Goal: Transaction & Acquisition: Obtain resource

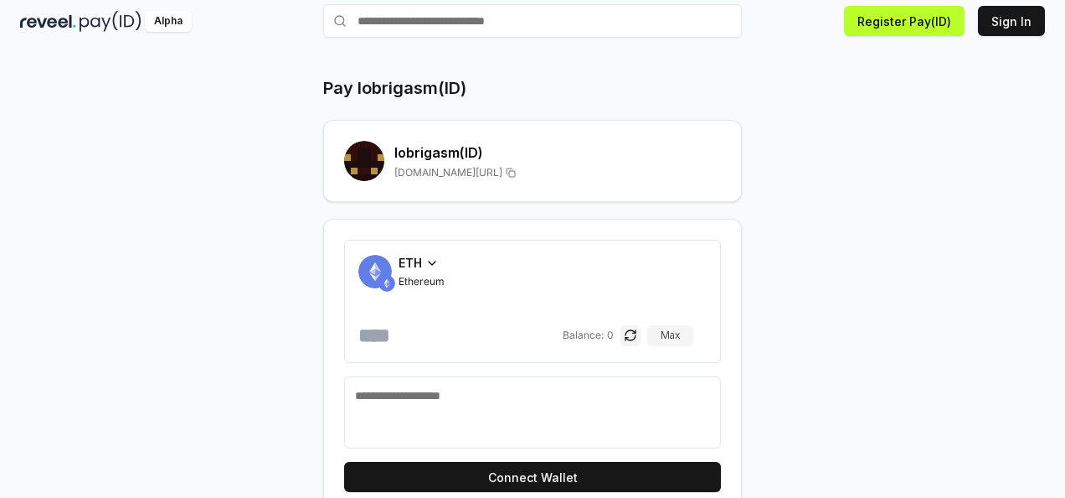
scroll to position [78, 0]
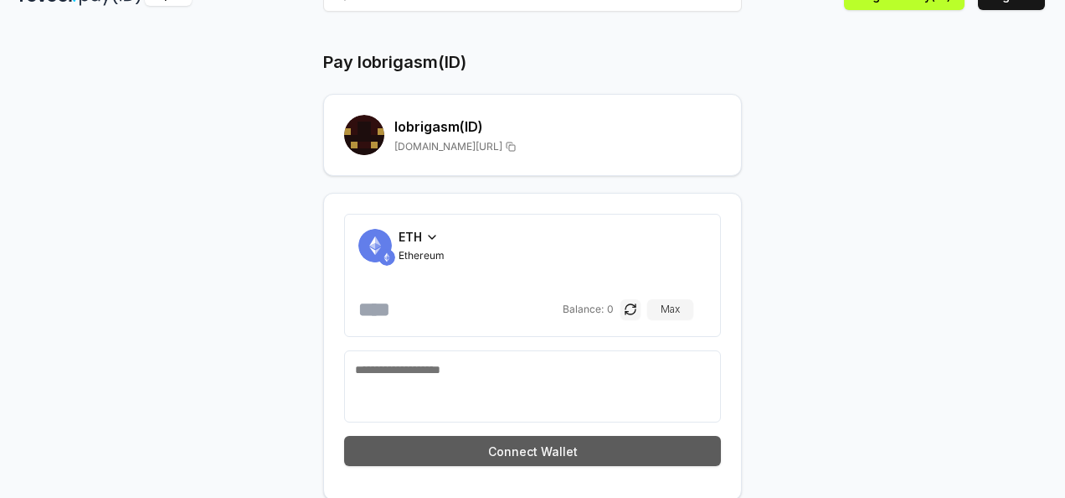
click at [638, 444] on button "Connect Wallet" at bounding box center [532, 451] width 377 height 30
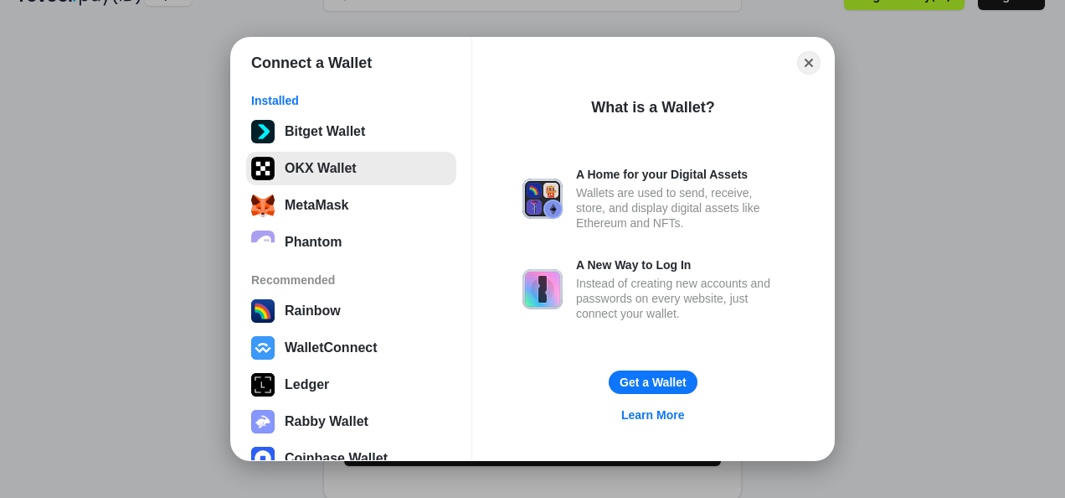
click at [422, 181] on button "OKX Wallet" at bounding box center [351, 169] width 210 height 34
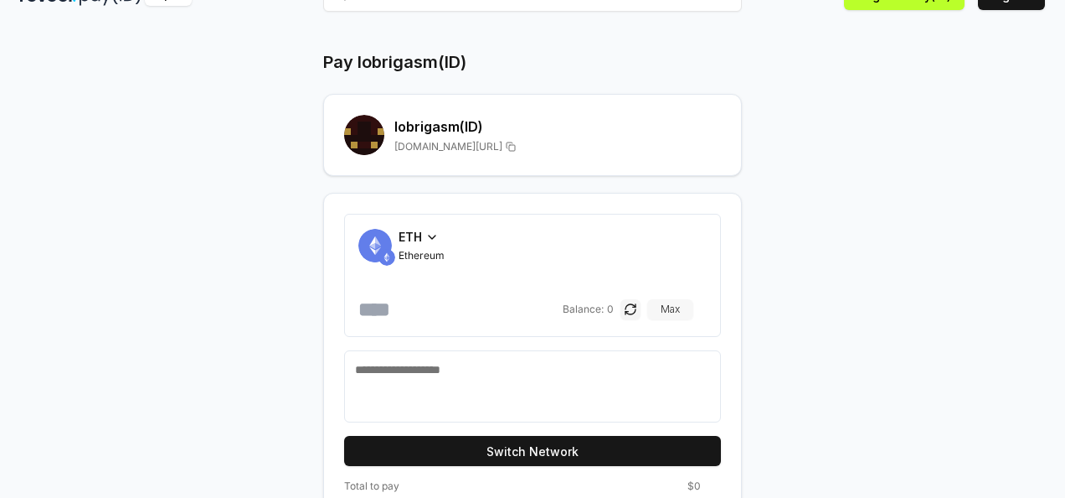
click at [694, 308] on button "Max" at bounding box center [670, 309] width 46 height 20
click at [693, 303] on button "Max" at bounding box center [670, 309] width 46 height 20
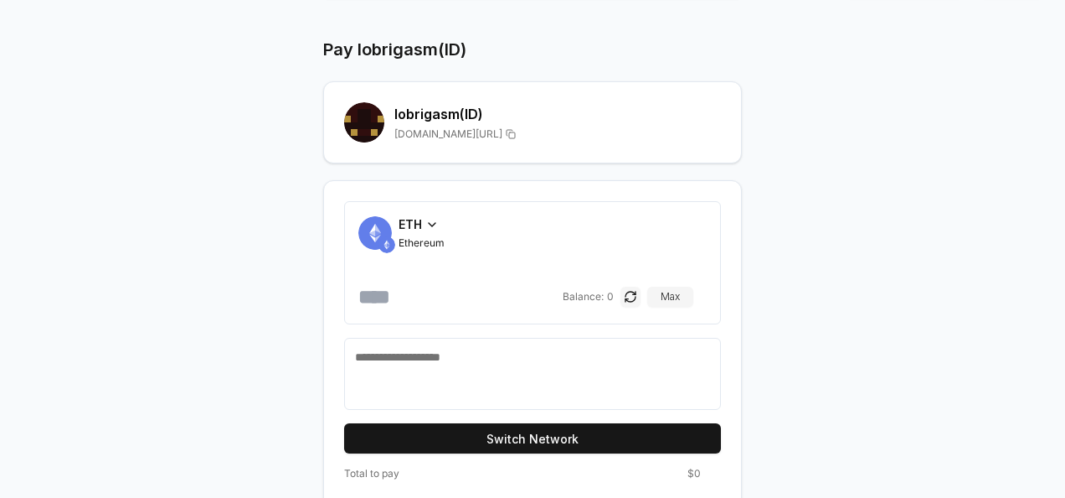
scroll to position [111, 0]
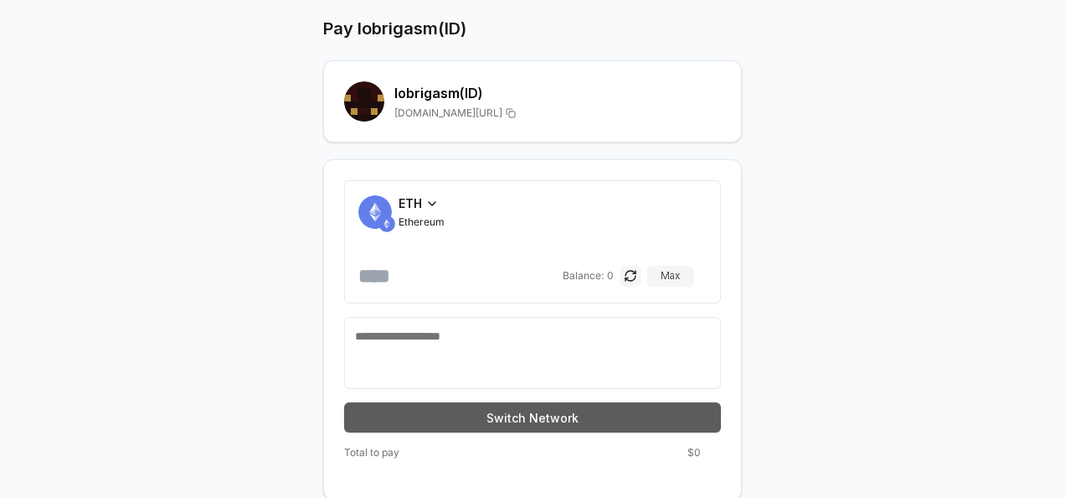
click at [605, 410] on button "Switch Network" at bounding box center [532, 417] width 377 height 30
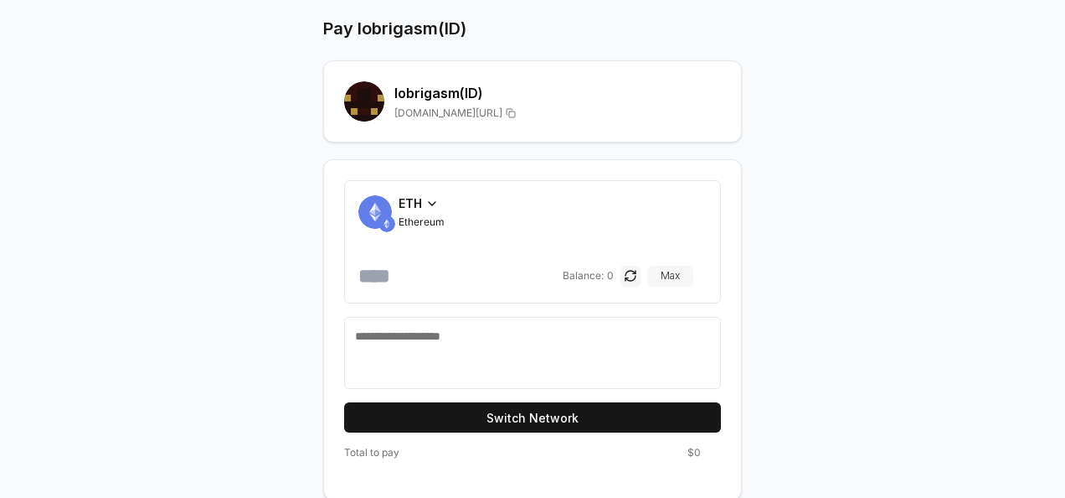
click at [694, 271] on button "Max" at bounding box center [670, 276] width 46 height 20
click at [423, 209] on div "ETH" at bounding box center [422, 203] width 46 height 18
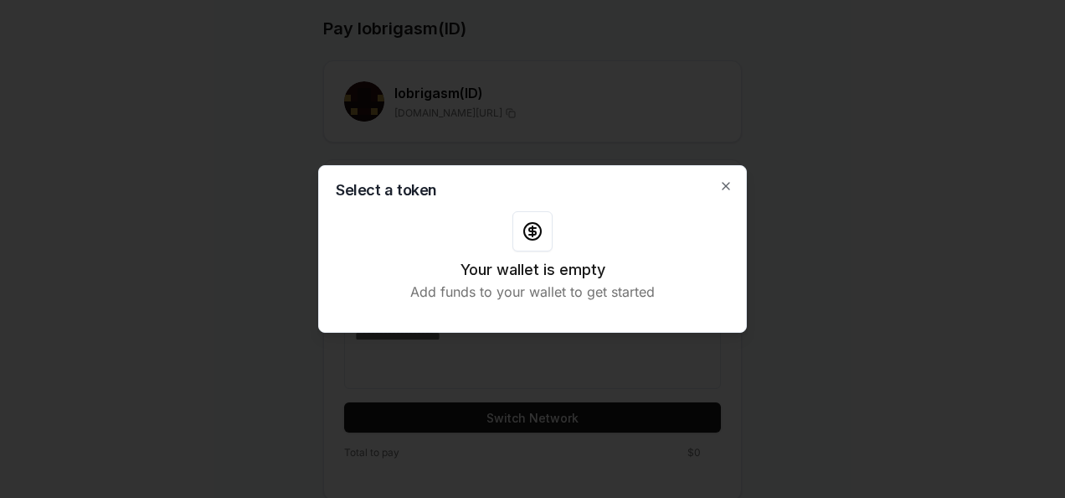
click at [538, 229] on icon at bounding box center [533, 231] width 20 height 20
click at [732, 187] on icon "button" at bounding box center [725, 185] width 13 height 13
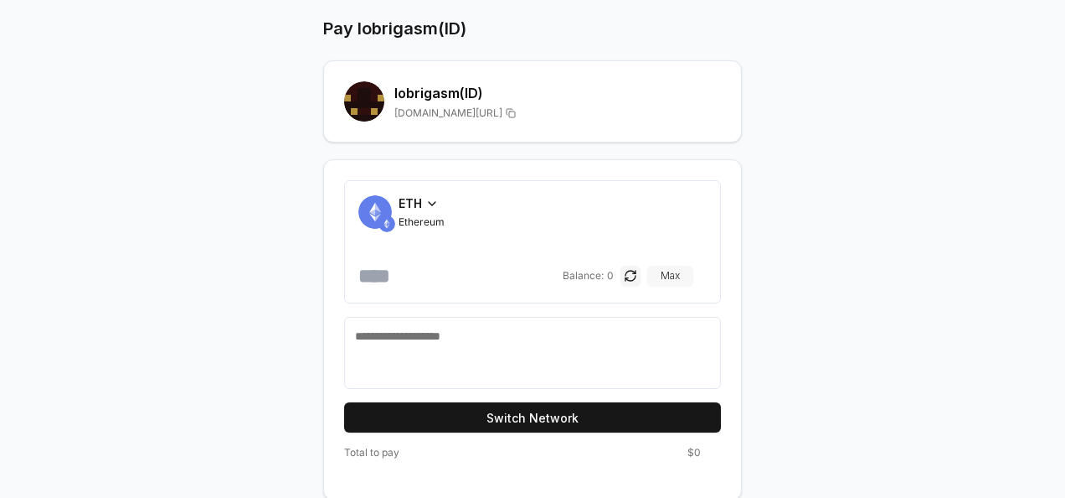
click at [683, 268] on button "Max" at bounding box center [670, 276] width 46 height 20
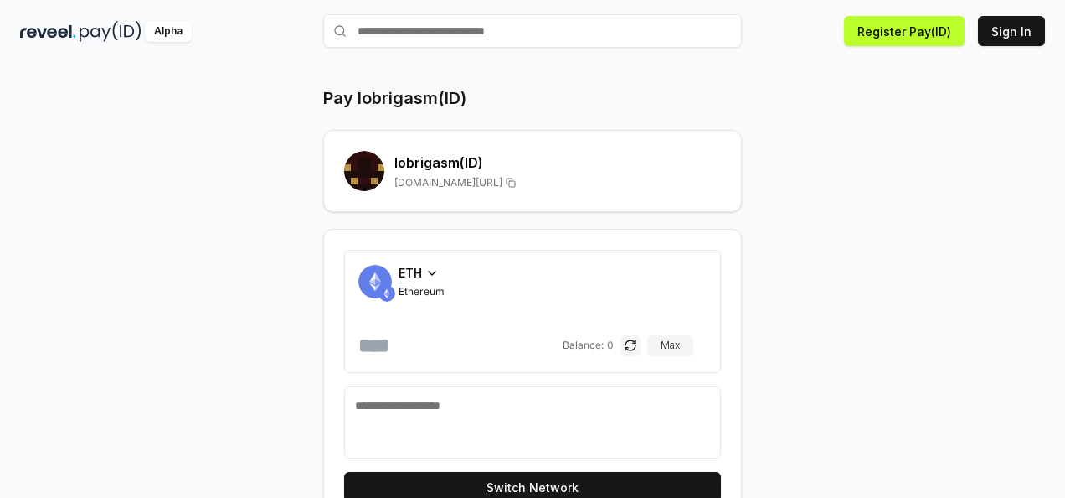
scroll to position [0, 0]
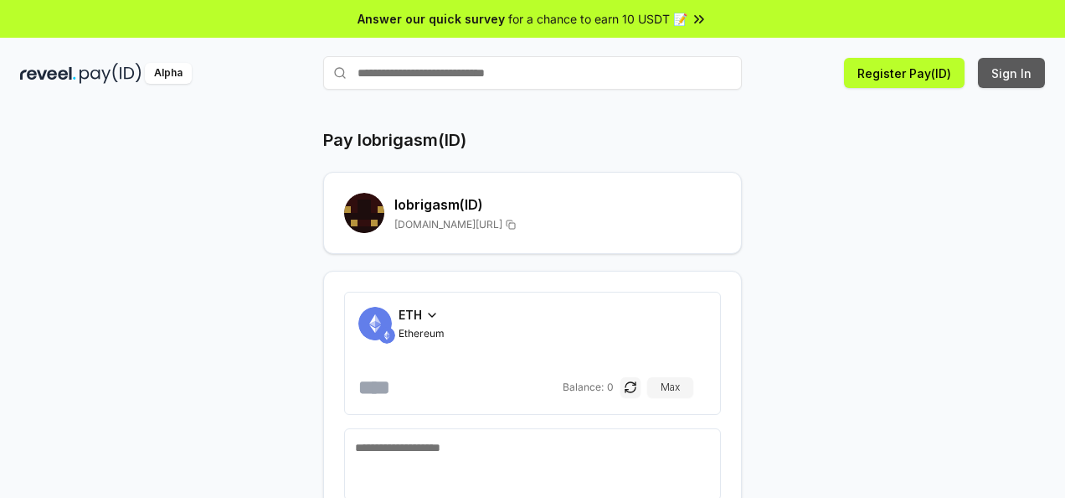
click at [1005, 65] on button "Sign In" at bounding box center [1011, 73] width 67 height 30
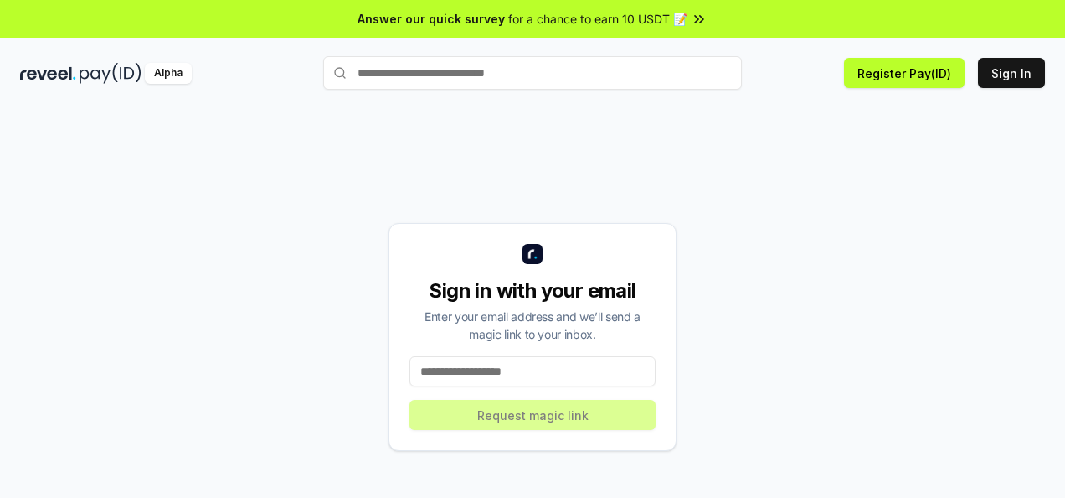
click at [926, 314] on div "Sign in with your email Enter your email address and we’ll send a magic link to…" at bounding box center [532, 336] width 1025 height 417
click at [636, 364] on input at bounding box center [533, 371] width 246 height 30
type input "**********"
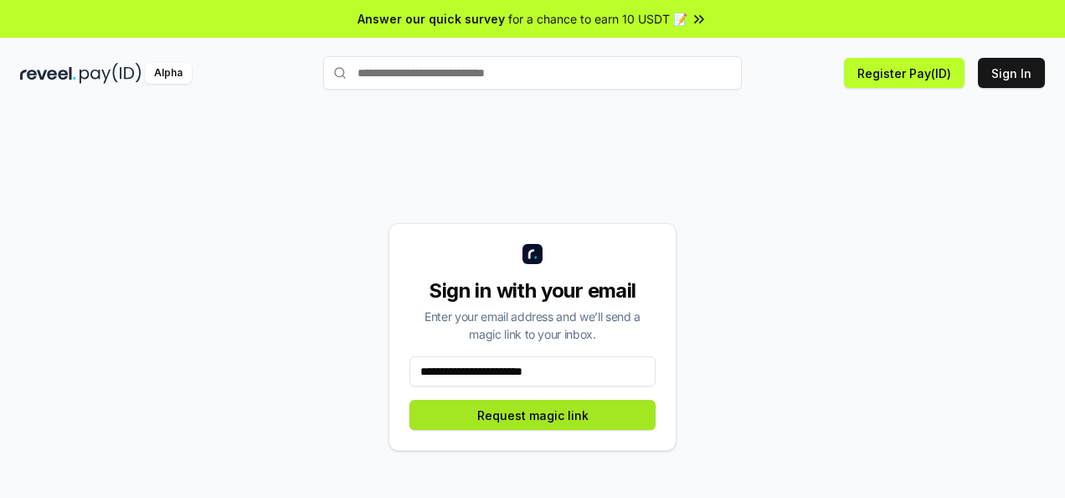
click at [608, 415] on button "Request magic link" at bounding box center [533, 415] width 246 height 30
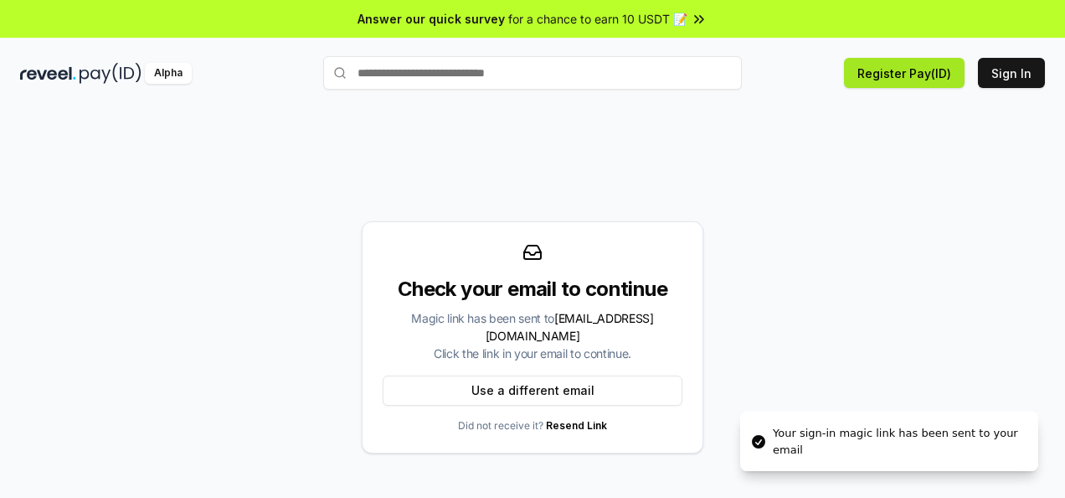
click at [893, 77] on button "Register Pay(ID)" at bounding box center [904, 73] width 121 height 30
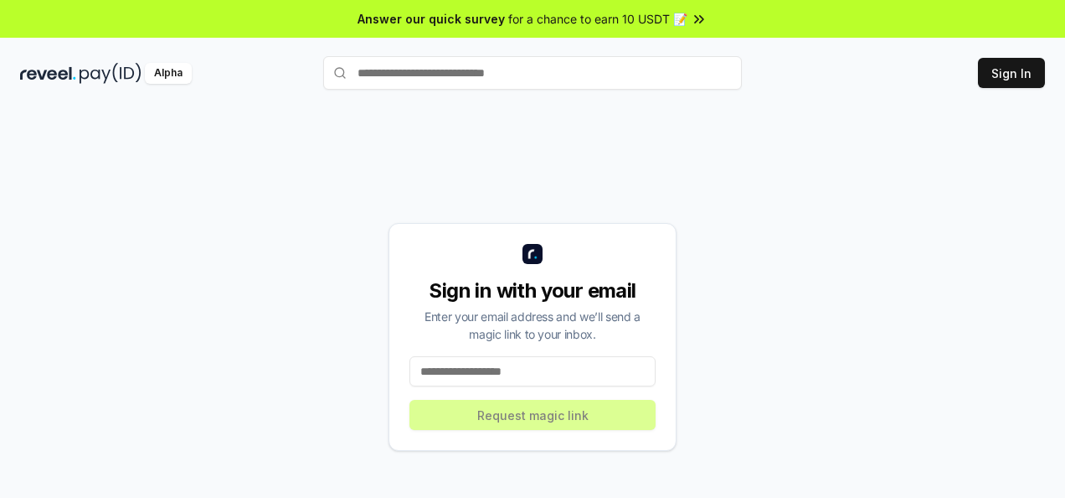
click at [653, 11] on span "for a chance to earn 10 USDT 📝" at bounding box center [597, 19] width 179 height 18
